Goal: Navigation & Orientation: Find specific page/section

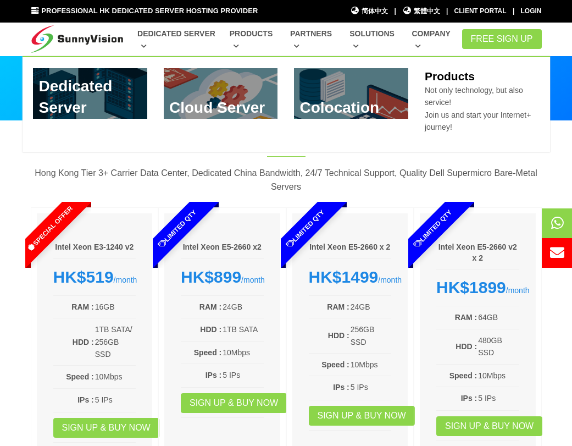
click at [236, 40] on link "Products" at bounding box center [253, 40] width 47 height 32
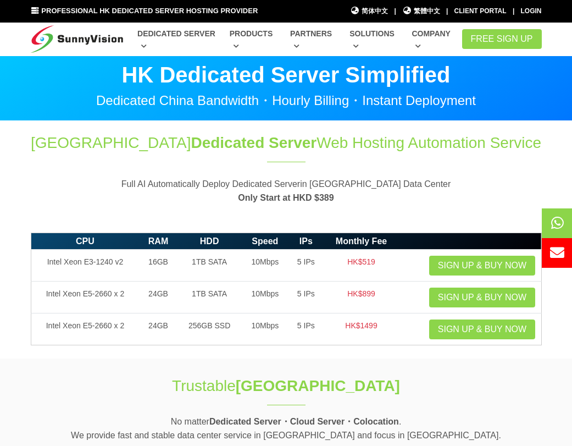
click at [236, 41] on link "Products" at bounding box center [253, 40] width 47 height 32
